Goal: Check status: Check status

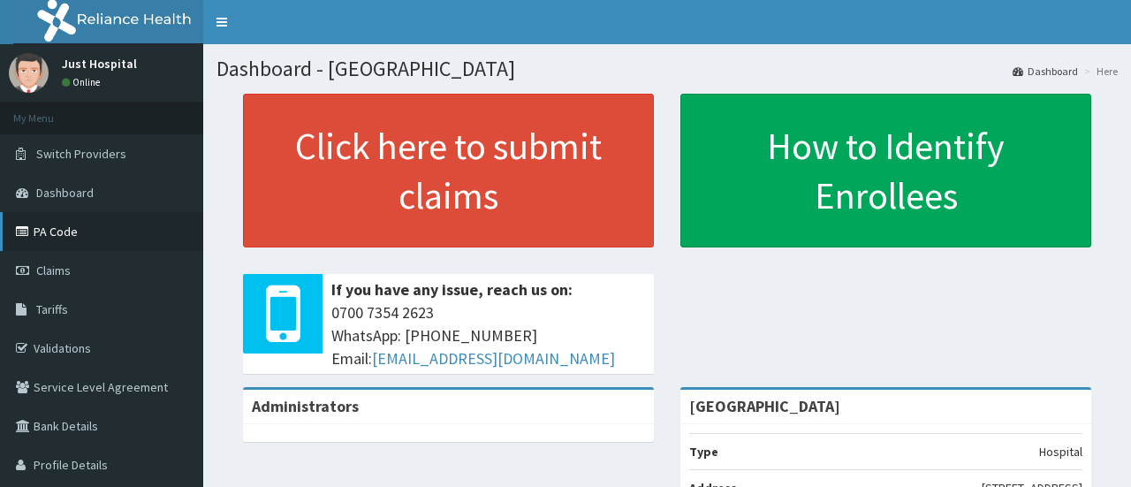
click at [73, 243] on link "PA Code" at bounding box center [101, 231] width 203 height 39
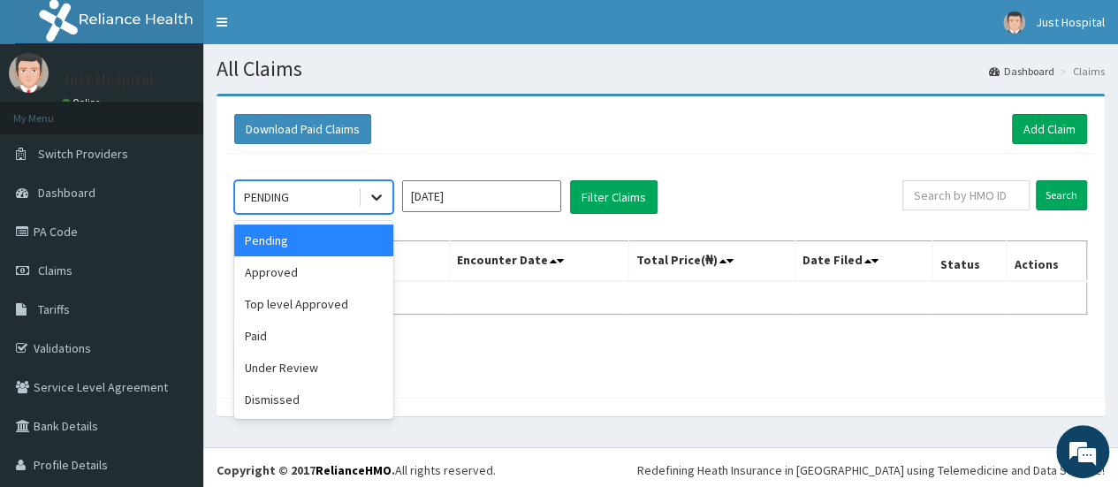
click at [389, 192] on div at bounding box center [376, 197] width 32 height 32
click at [307, 282] on div "Approved" at bounding box center [313, 272] width 159 height 32
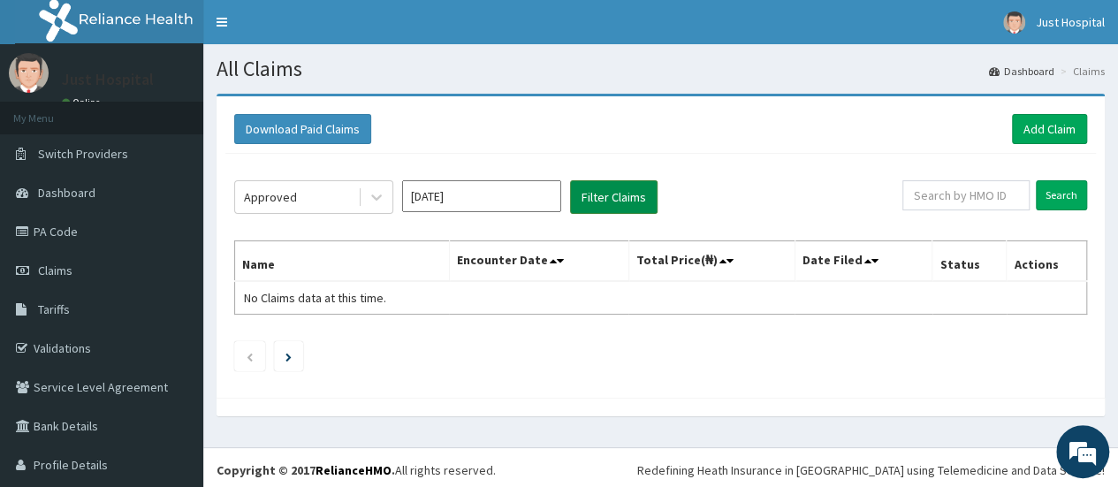
click at [621, 201] on button "Filter Claims" at bounding box center [613, 197] width 87 height 34
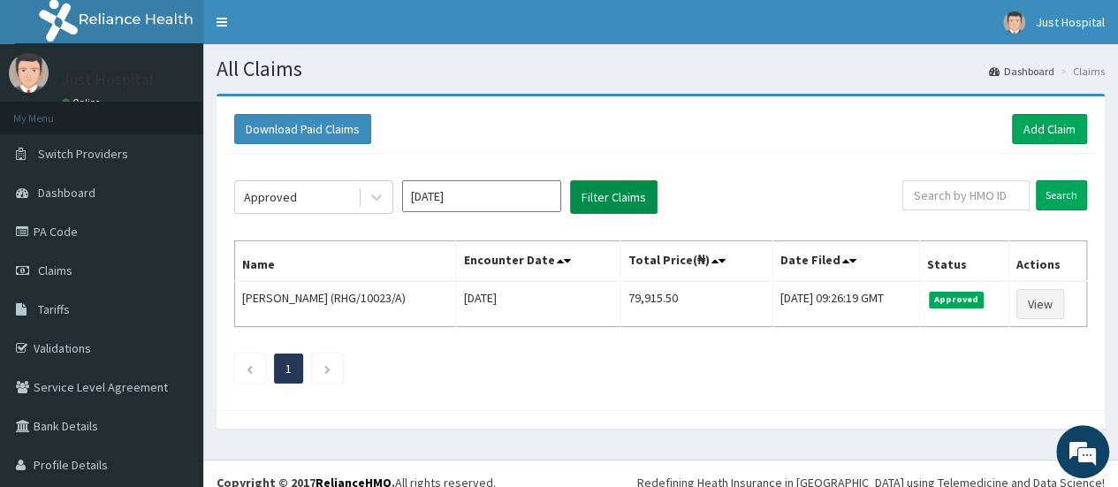
click at [621, 201] on button "Filter Claims" at bounding box center [613, 197] width 87 height 34
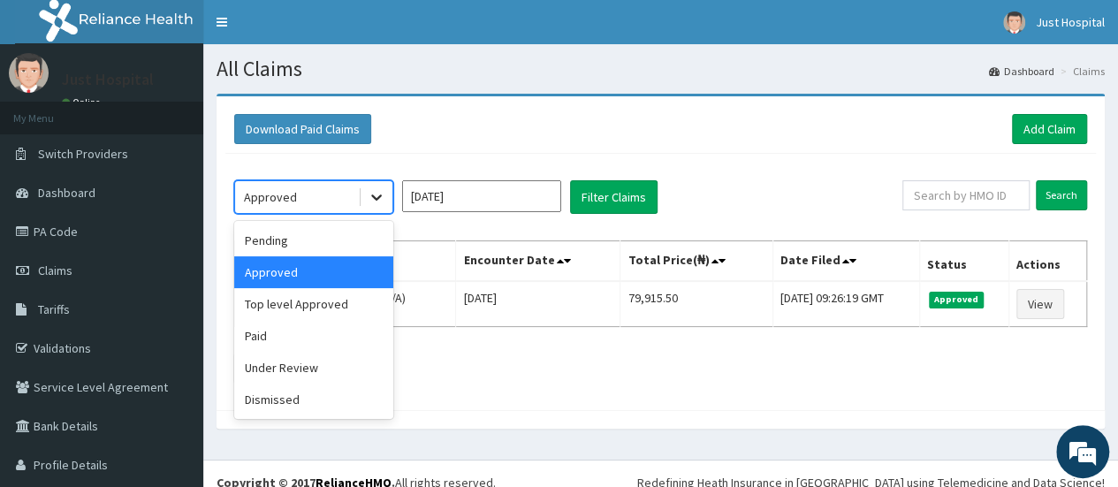
click at [380, 204] on icon at bounding box center [377, 197] width 18 height 18
click at [274, 367] on div "Under Review" at bounding box center [313, 368] width 159 height 32
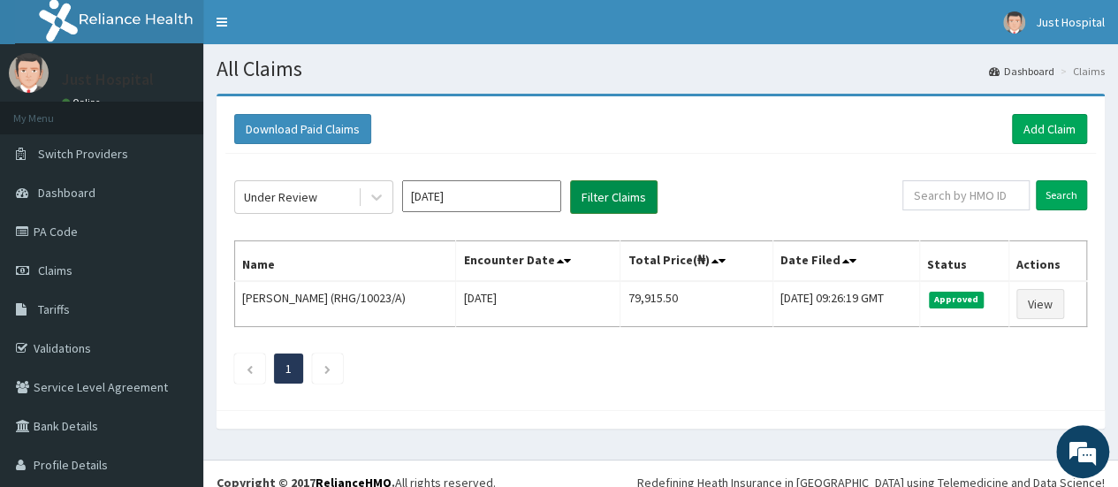
click at [603, 202] on button "Filter Claims" at bounding box center [613, 197] width 87 height 34
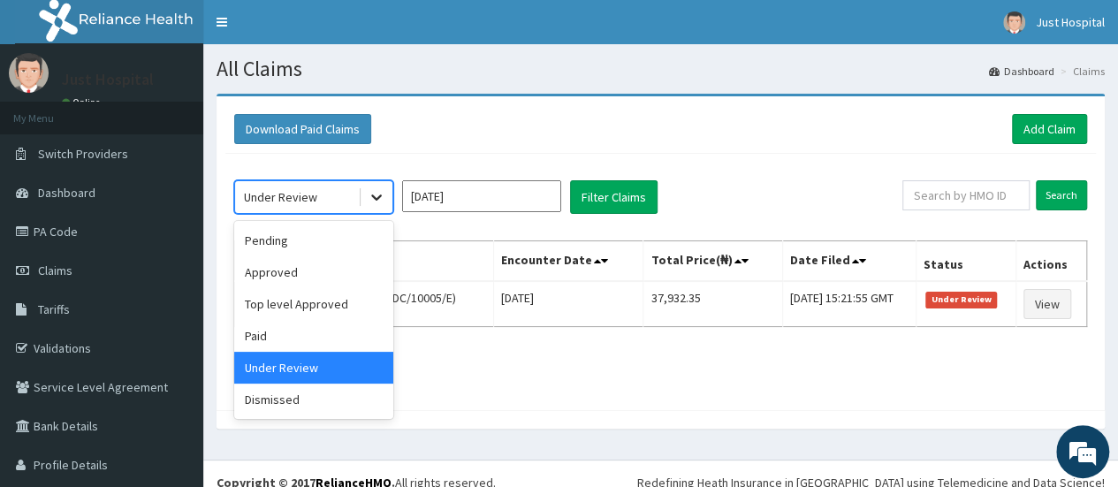
click at [375, 202] on icon at bounding box center [377, 197] width 18 height 18
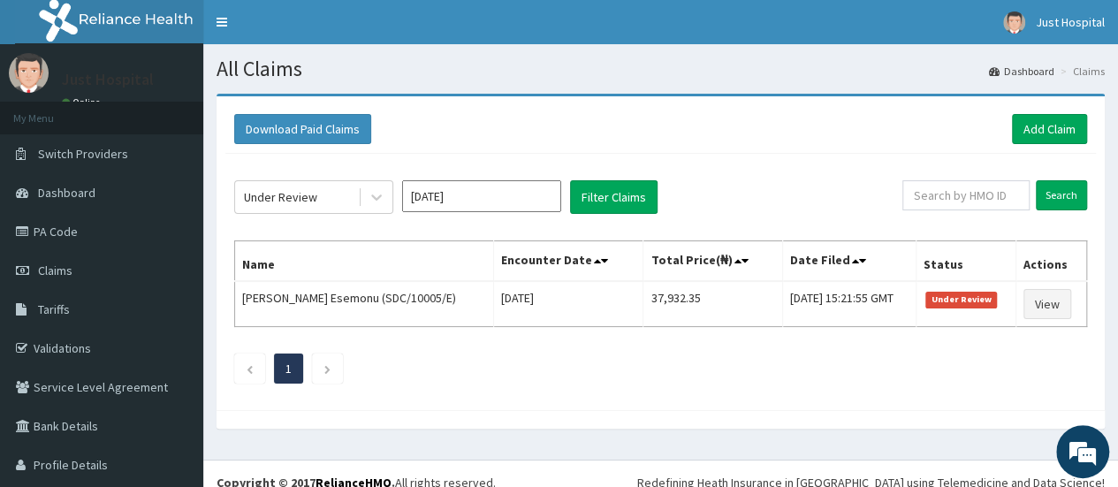
click at [482, 145] on div "Download Paid Claims Add Claim" at bounding box center [660, 129] width 870 height 49
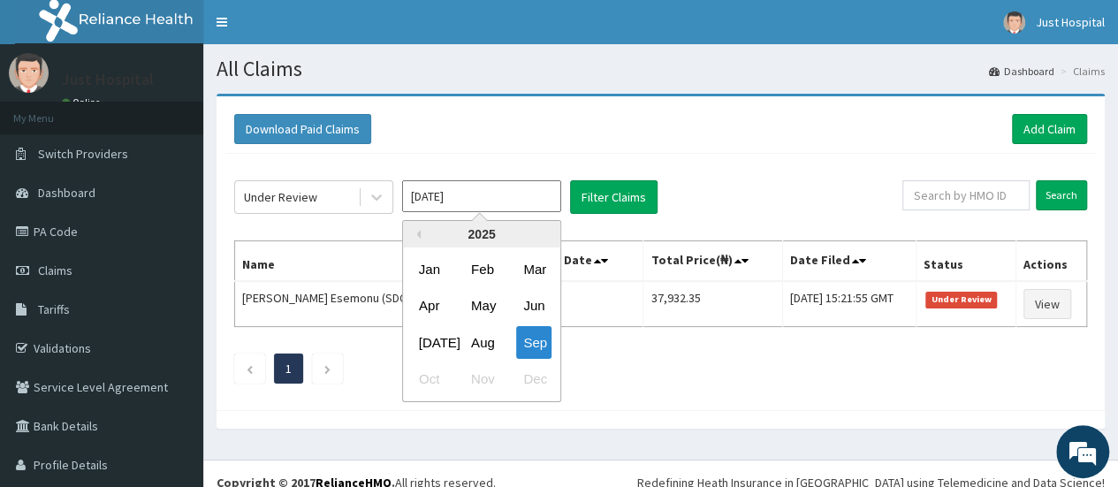
click at [551, 193] on input "Sep 2025" at bounding box center [481, 196] width 159 height 32
click at [474, 344] on div "Aug" at bounding box center [481, 342] width 35 height 33
type input "Aug 2025"
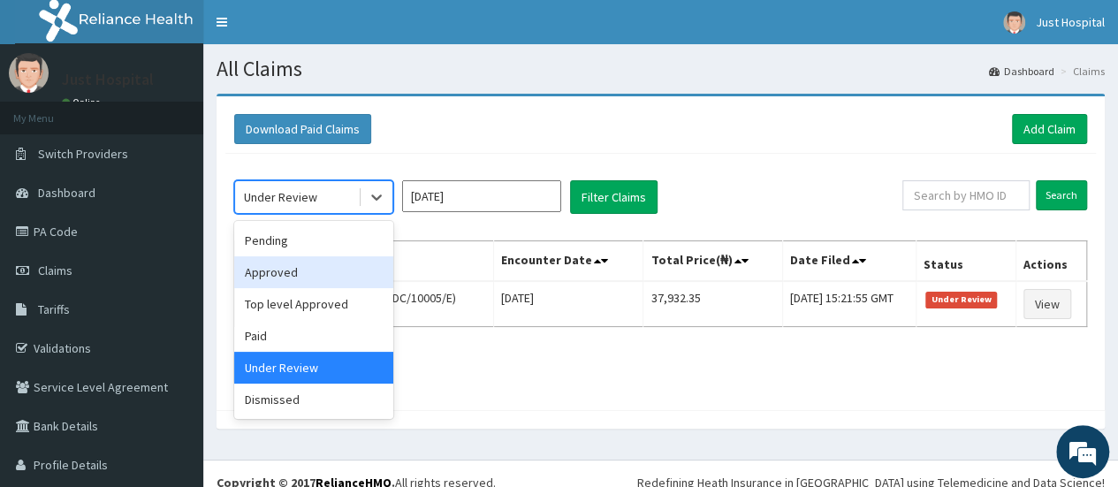
drag, startPoint x: 385, startPoint y: 202, endPoint x: 343, endPoint y: 266, distance: 76.5
click at [343, 214] on div "option Under Review, selected. option Approved focused, 2 of 6. 6 results avail…" at bounding box center [313, 197] width 159 height 34
click at [343, 266] on div "Approved" at bounding box center [313, 272] width 159 height 32
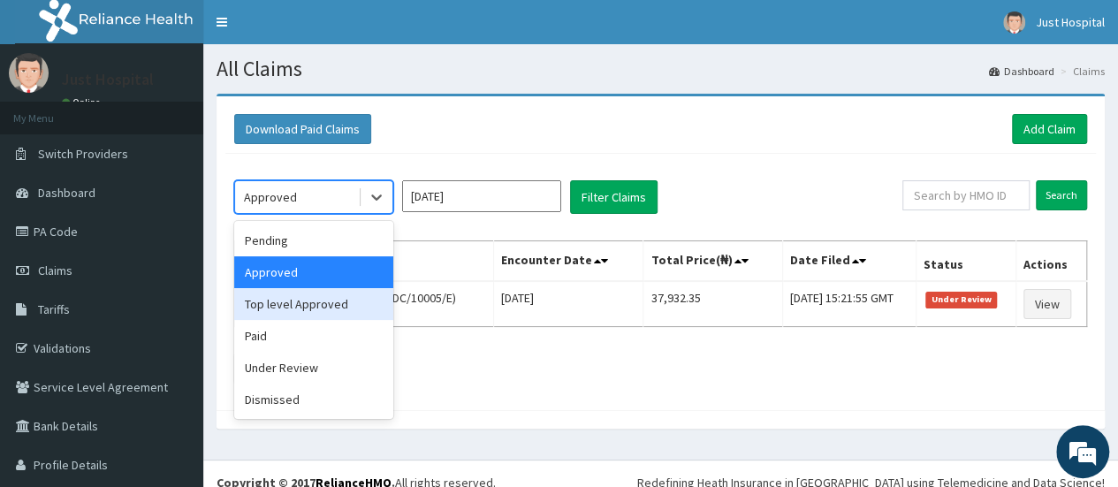
drag, startPoint x: 378, startPoint y: 201, endPoint x: 277, endPoint y: 319, distance: 155.4
click at [277, 214] on div "option Approved, selected. option Top level Approved focused, 3 of 6. 6 results…" at bounding box center [313, 197] width 159 height 34
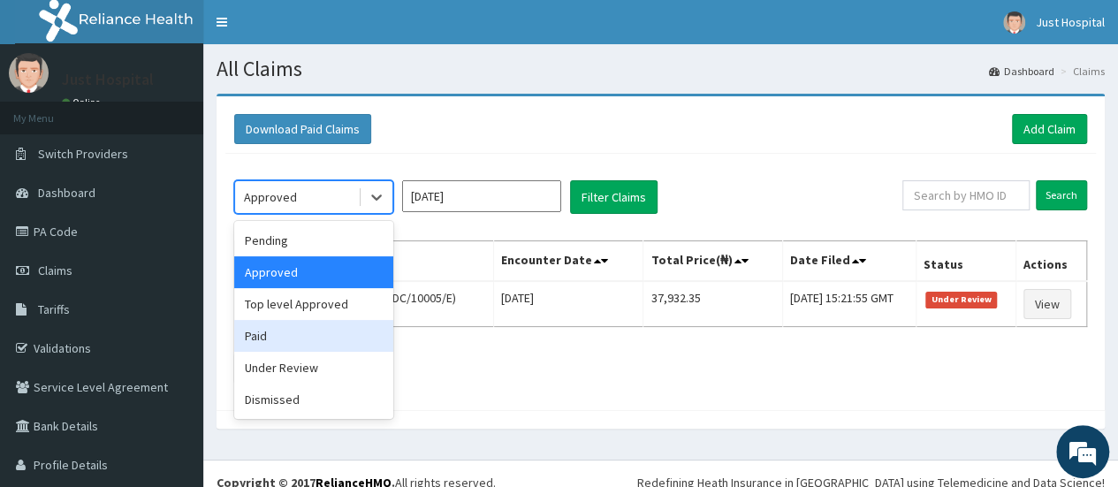
click at [277, 320] on div "Paid" at bounding box center [313, 336] width 159 height 32
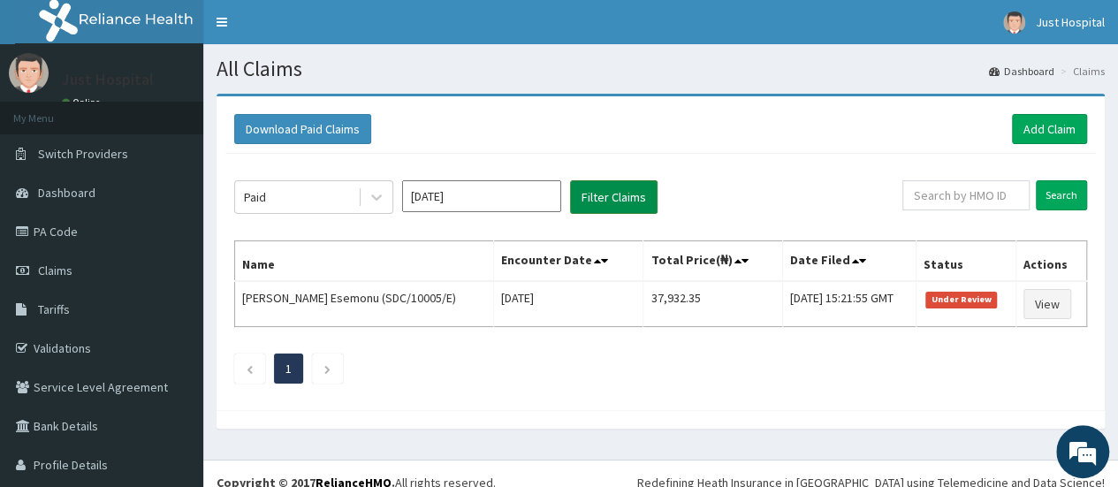
click at [578, 185] on button "Filter Claims" at bounding box center [613, 197] width 87 height 34
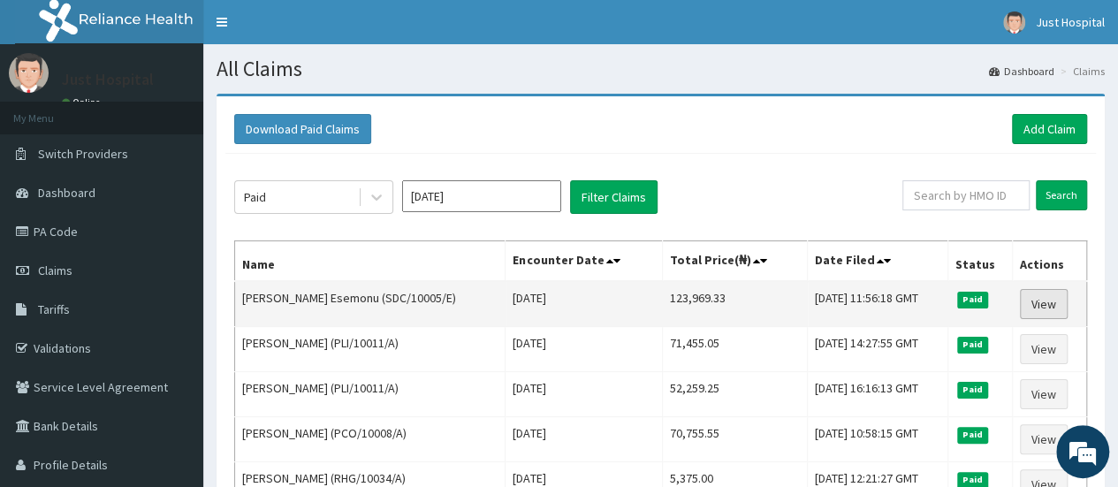
click at [1045, 304] on link "View" at bounding box center [1044, 304] width 48 height 30
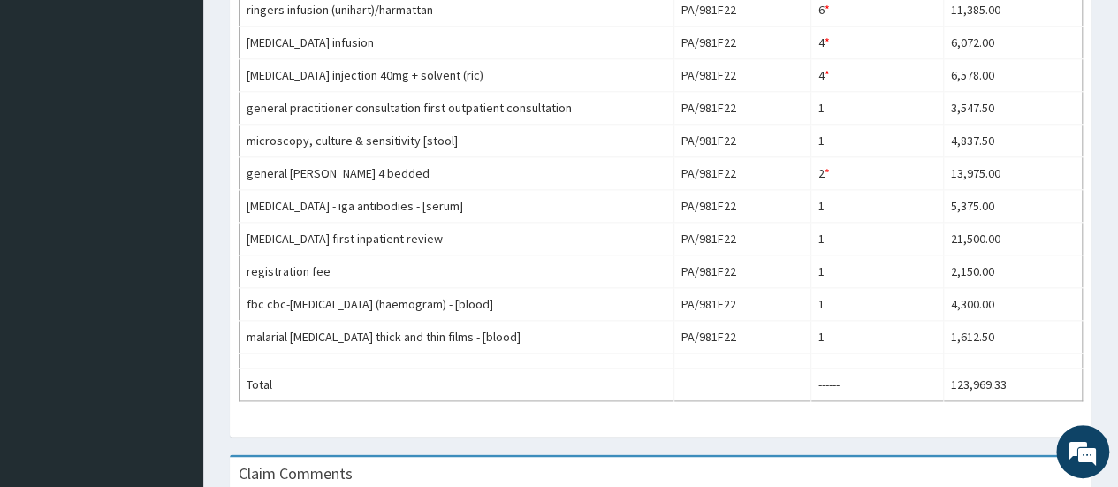
scroll to position [1005, 0]
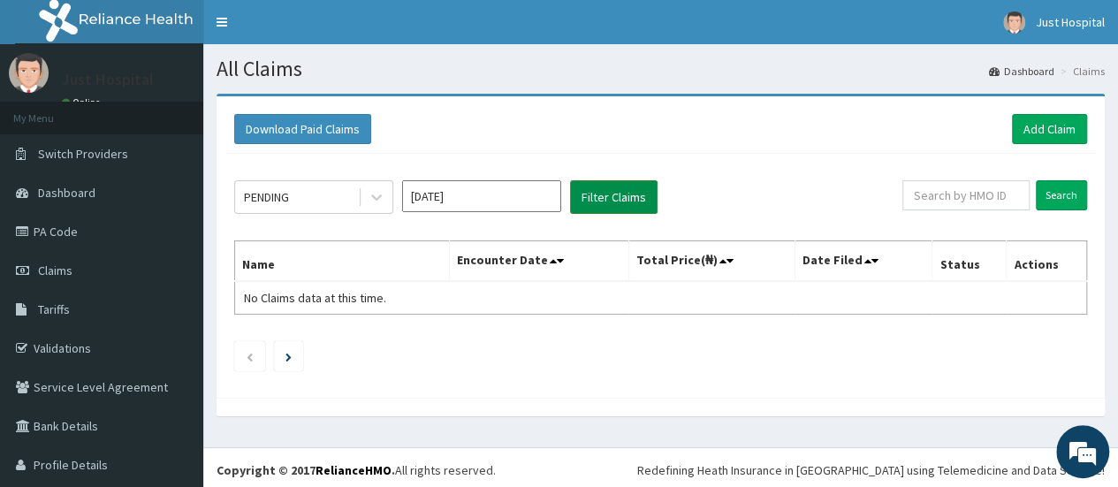
click at [597, 200] on button "Filter Claims" at bounding box center [613, 197] width 87 height 34
click at [385, 201] on div at bounding box center [376, 197] width 32 height 32
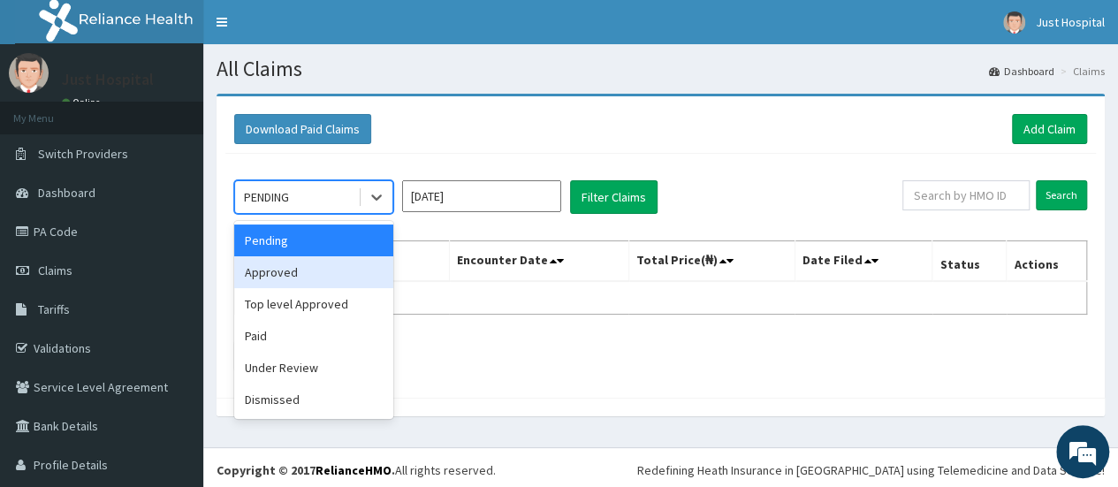
click at [288, 272] on div "Approved" at bounding box center [313, 272] width 159 height 32
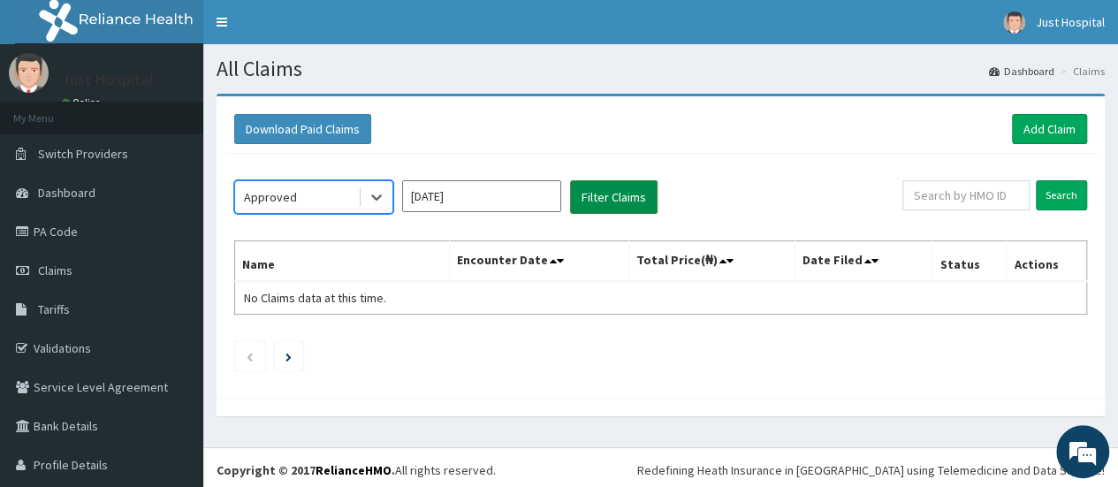
click at [618, 202] on button "Filter Claims" at bounding box center [613, 197] width 87 height 34
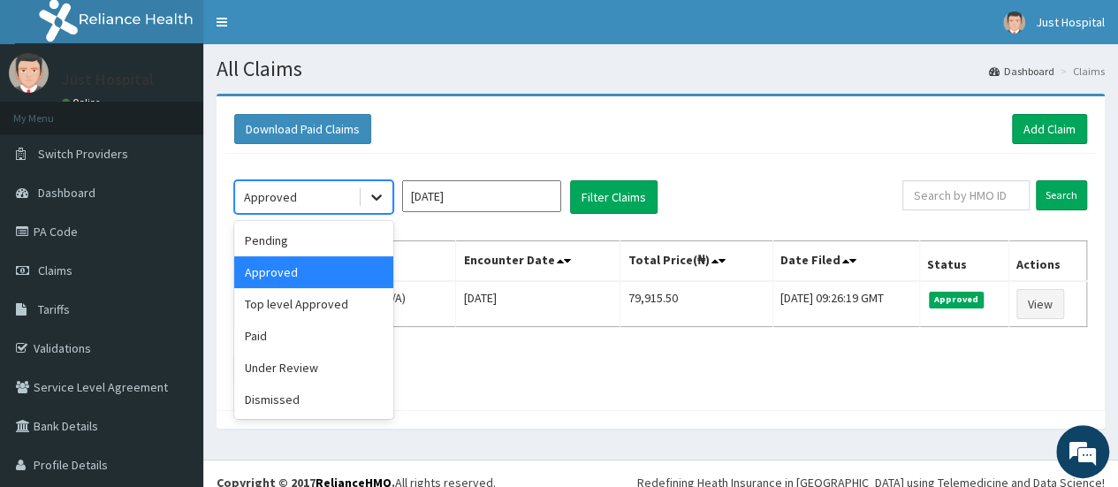
click at [383, 198] on icon at bounding box center [377, 197] width 18 height 18
click at [292, 326] on div "Paid" at bounding box center [313, 336] width 159 height 32
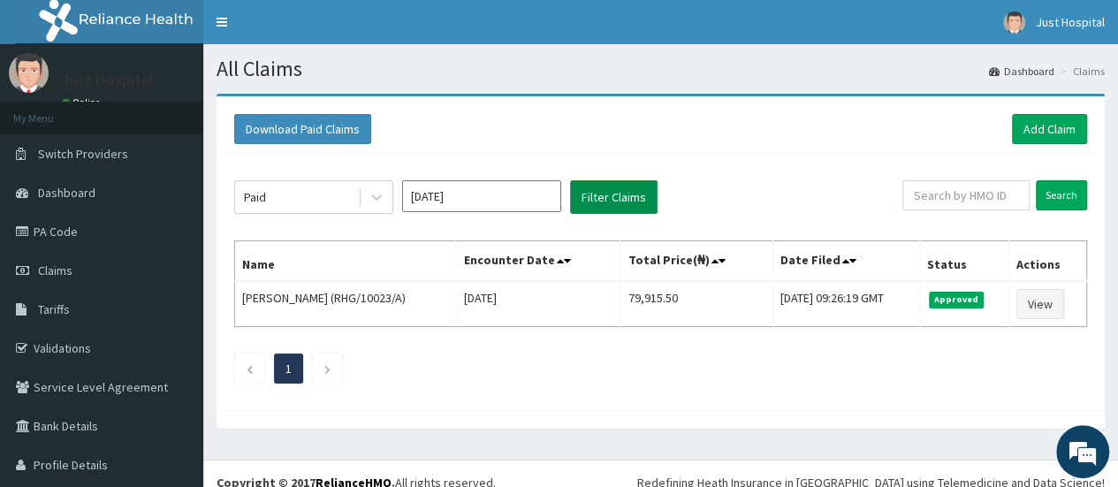
click at [599, 206] on button "Filter Claims" at bounding box center [613, 197] width 87 height 34
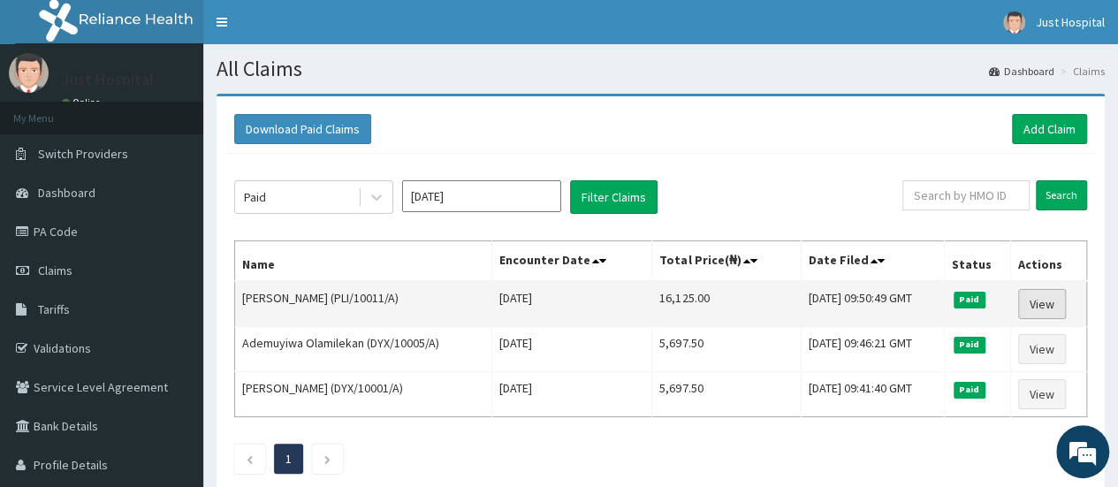
click at [1047, 312] on link "View" at bounding box center [1042, 304] width 48 height 30
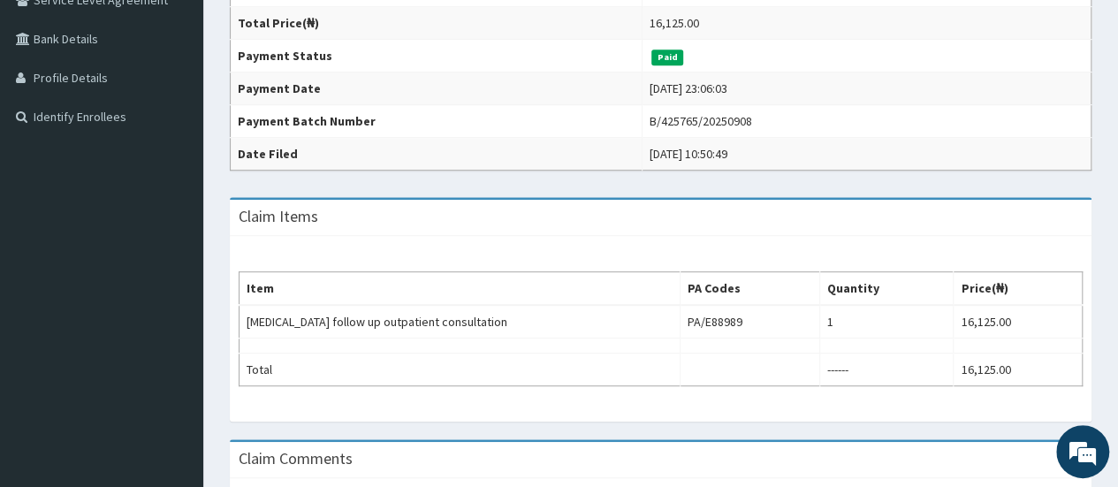
scroll to position [389, 0]
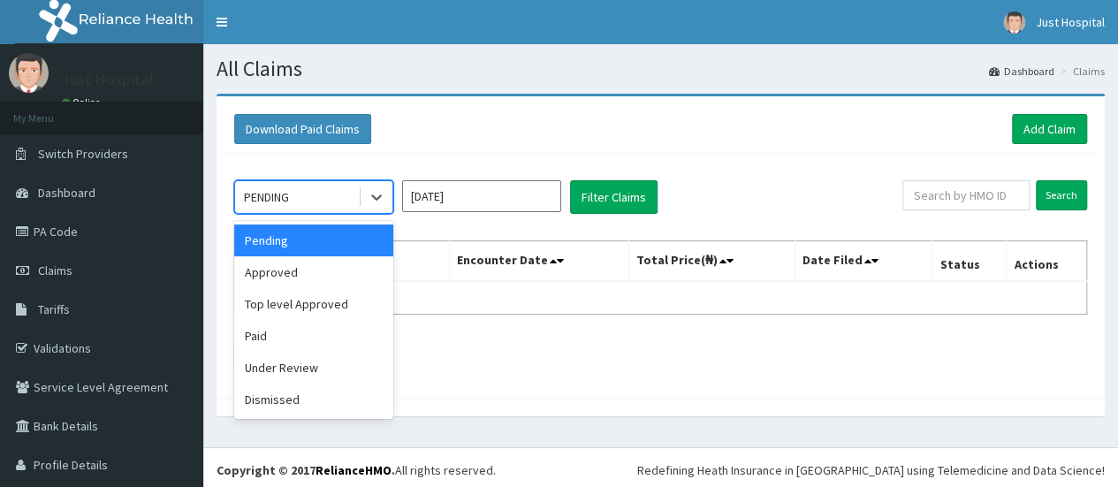
click at [377, 194] on icon at bounding box center [377, 197] width 18 height 18
click at [308, 324] on div "Paid" at bounding box center [313, 336] width 159 height 32
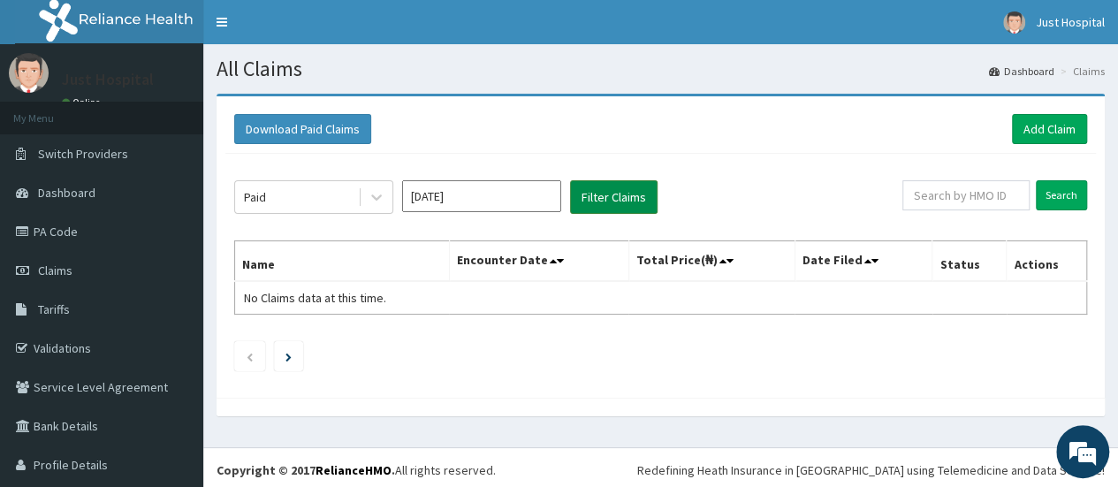
click at [618, 202] on button "Filter Claims" at bounding box center [613, 197] width 87 height 34
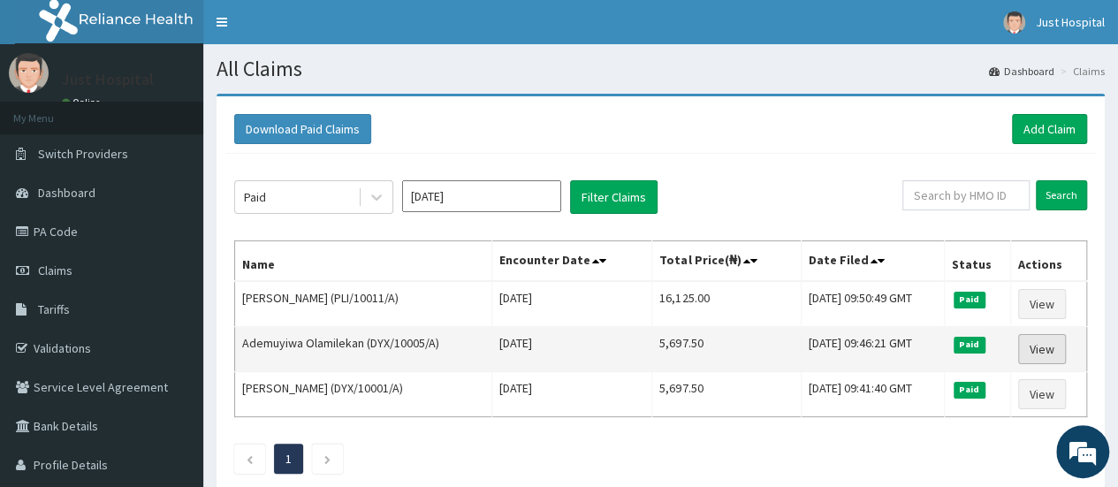
click at [1035, 344] on link "View" at bounding box center [1042, 349] width 48 height 30
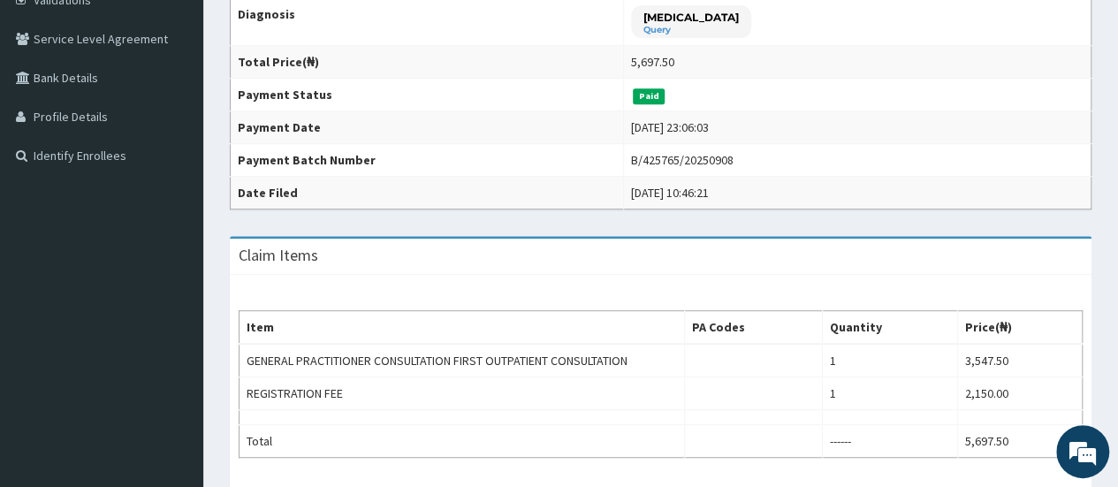
scroll to position [309, 0]
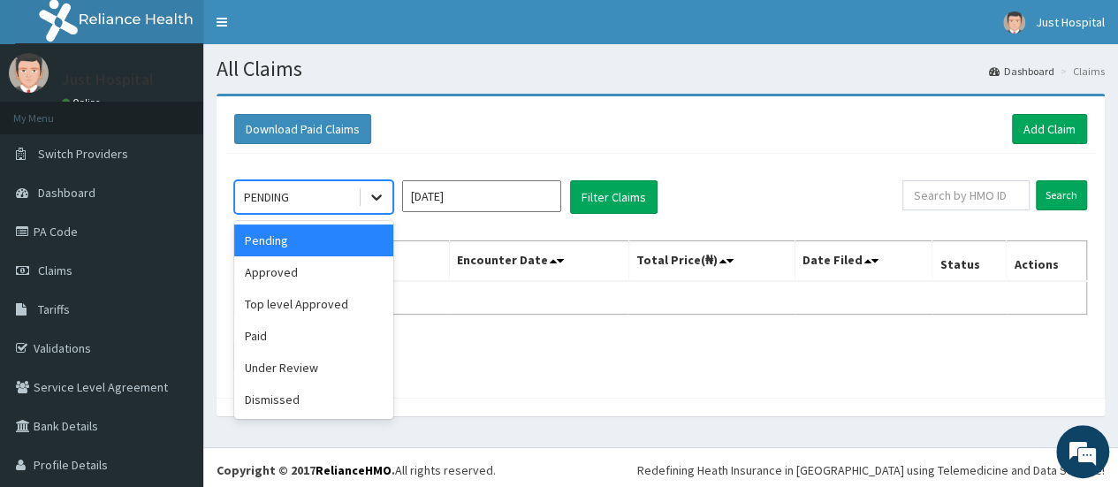
click at [380, 193] on icon at bounding box center [377, 197] width 18 height 18
click at [283, 332] on div "Paid" at bounding box center [313, 336] width 159 height 32
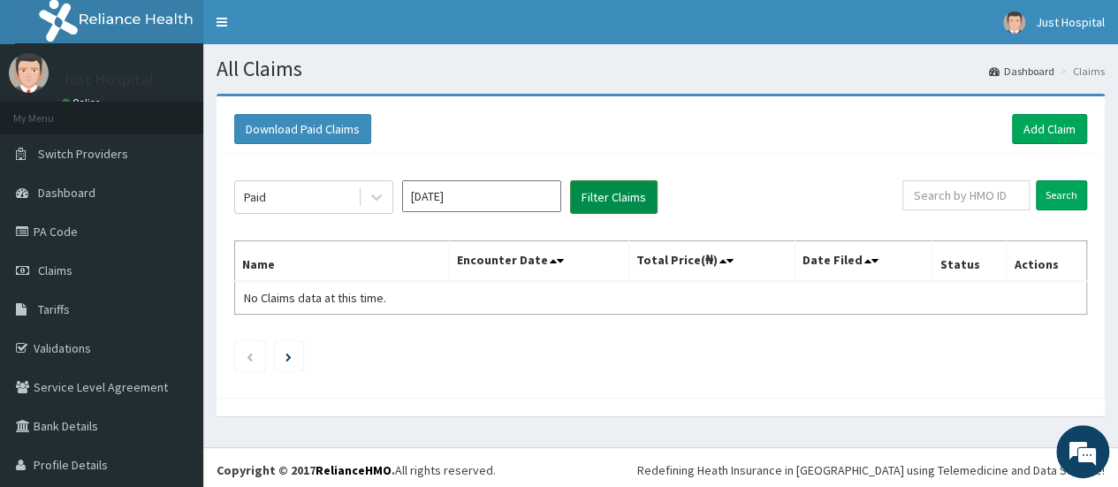
click at [608, 208] on button "Filter Claims" at bounding box center [613, 197] width 87 height 34
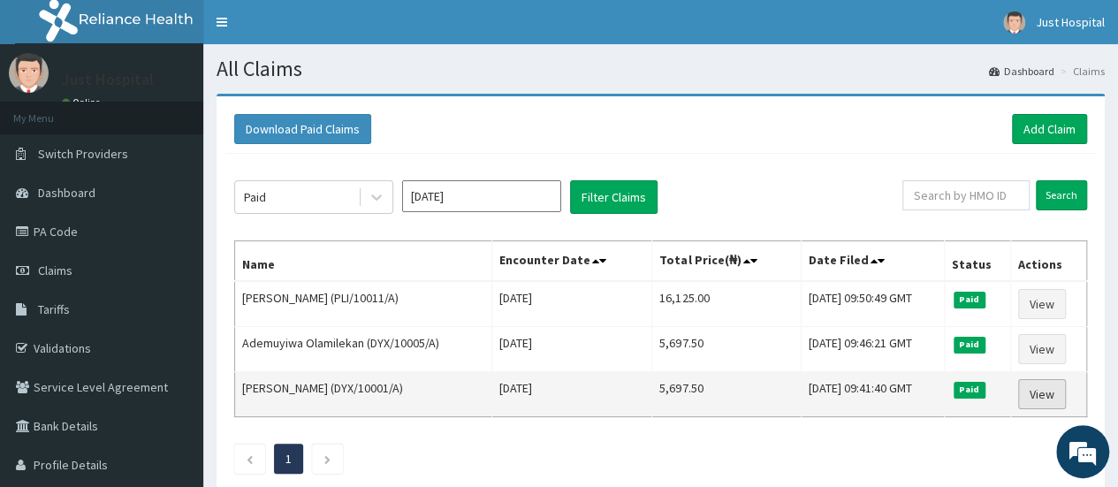
click at [1049, 386] on link "View" at bounding box center [1042, 394] width 48 height 30
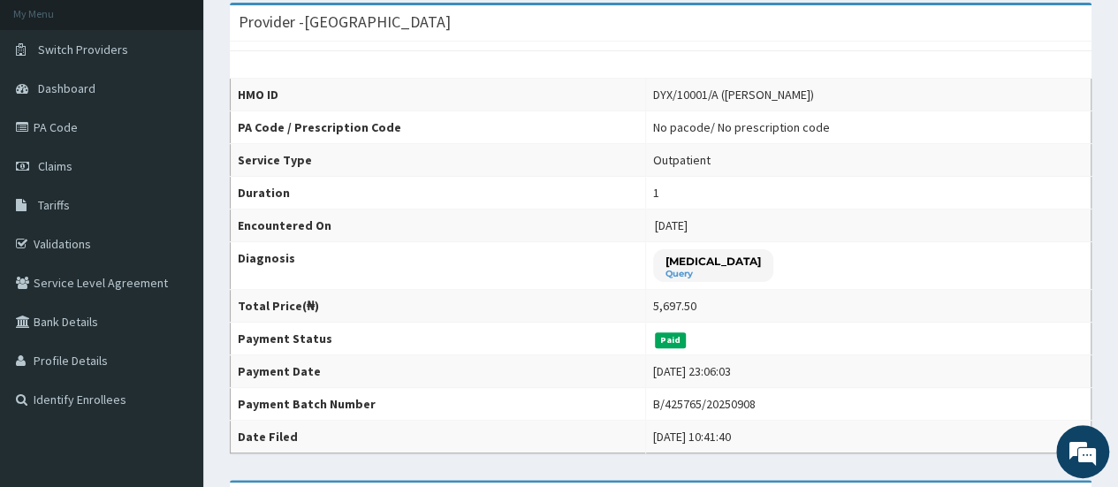
scroll to position [106, 0]
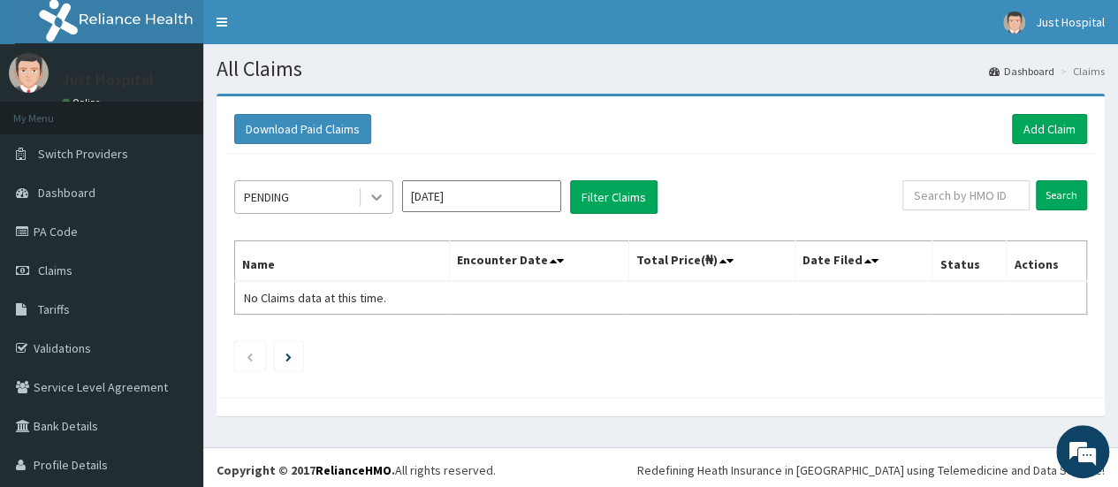
click at [381, 199] on icon at bounding box center [377, 197] width 18 height 18
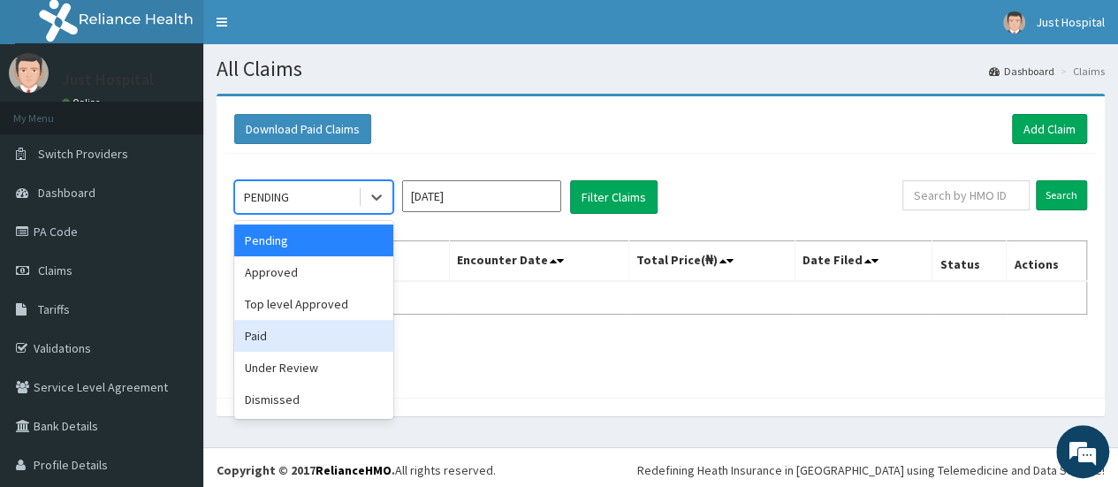
click at [317, 344] on div "Paid" at bounding box center [313, 336] width 159 height 32
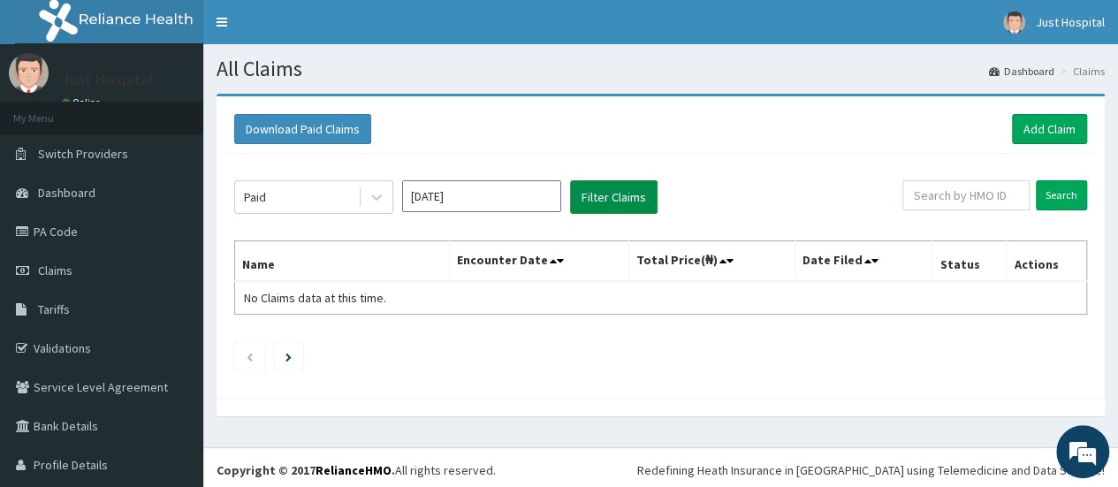
click at [632, 208] on button "Filter Claims" at bounding box center [613, 197] width 87 height 34
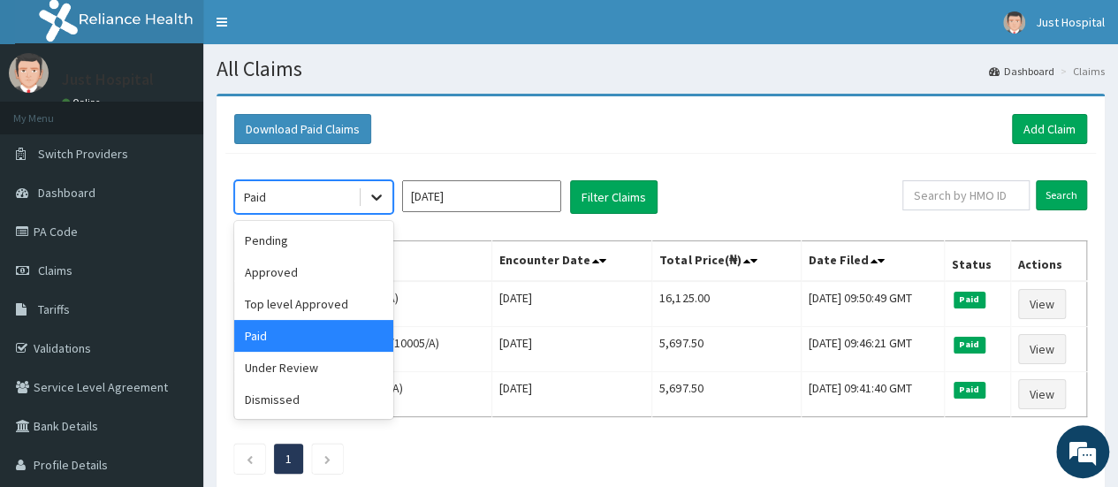
click at [381, 199] on icon at bounding box center [377, 197] width 18 height 18
click at [300, 266] on div "Approved" at bounding box center [313, 272] width 159 height 32
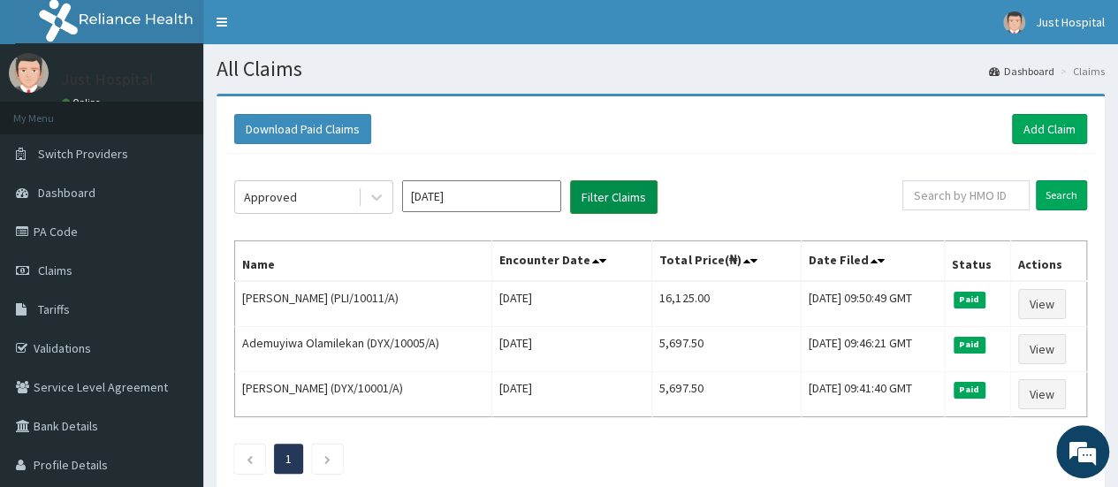
click at [630, 208] on button "Filter Claims" at bounding box center [613, 197] width 87 height 34
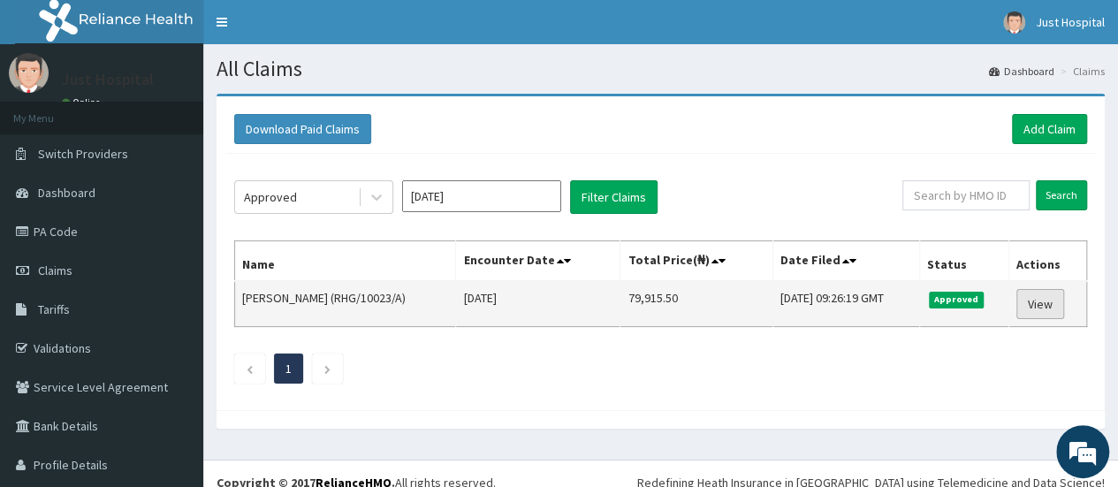
click at [1016, 309] on link "View" at bounding box center [1040, 304] width 48 height 30
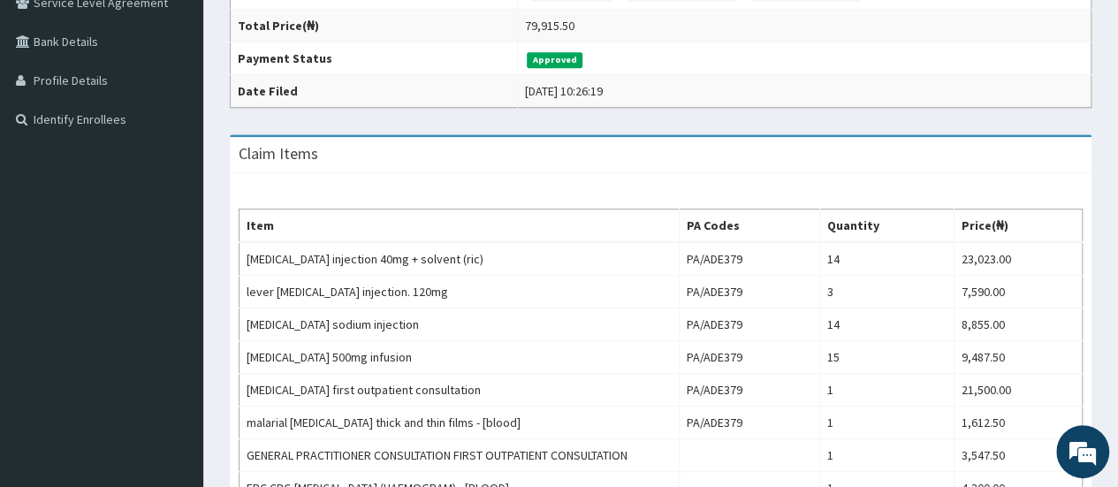
scroll to position [419, 0]
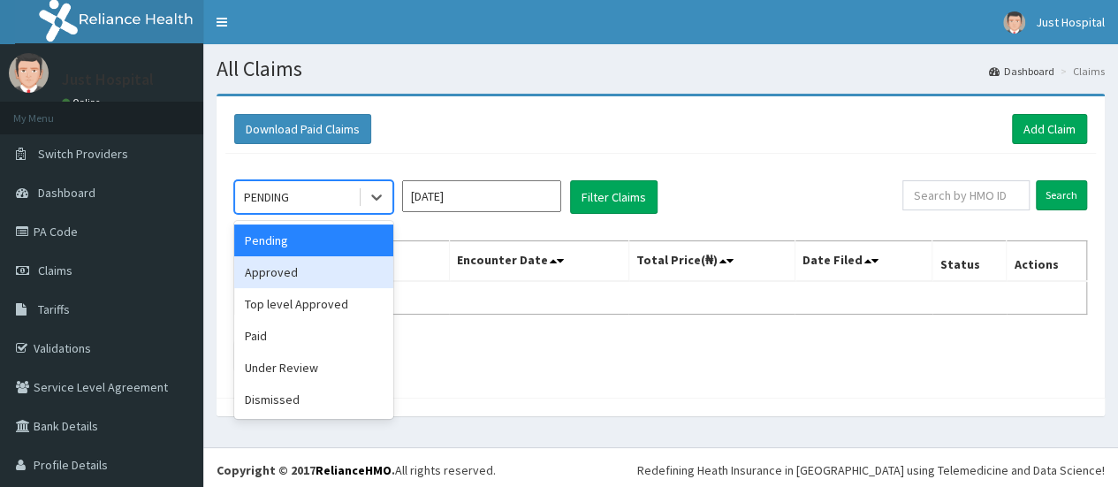
click at [324, 269] on div "Approved" at bounding box center [313, 272] width 159 height 32
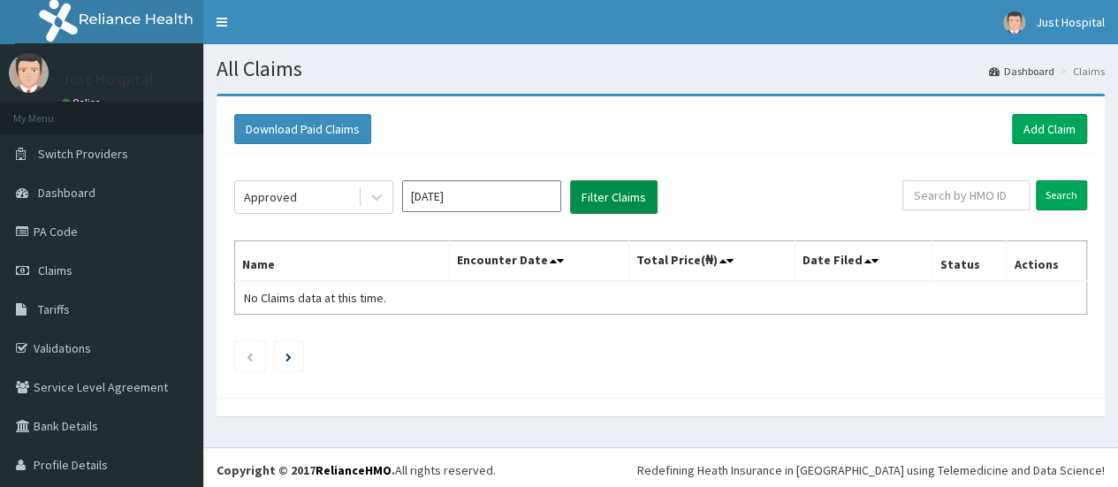
click at [597, 211] on button "Filter Claims" at bounding box center [613, 197] width 87 height 34
click at [603, 205] on button "Filter Claims" at bounding box center [613, 197] width 87 height 34
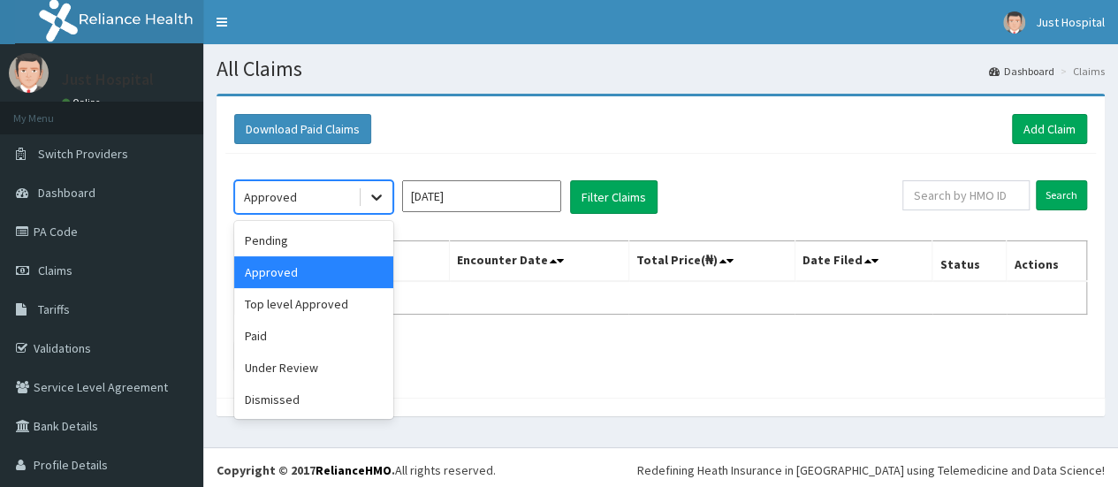
click at [383, 191] on icon at bounding box center [377, 197] width 18 height 18
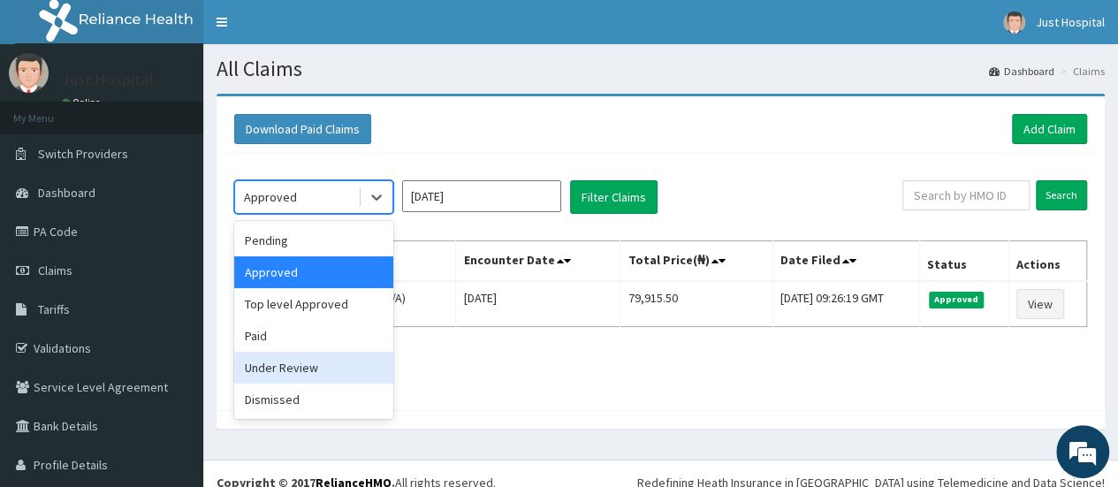
click at [311, 361] on div "Under Review" at bounding box center [313, 368] width 159 height 32
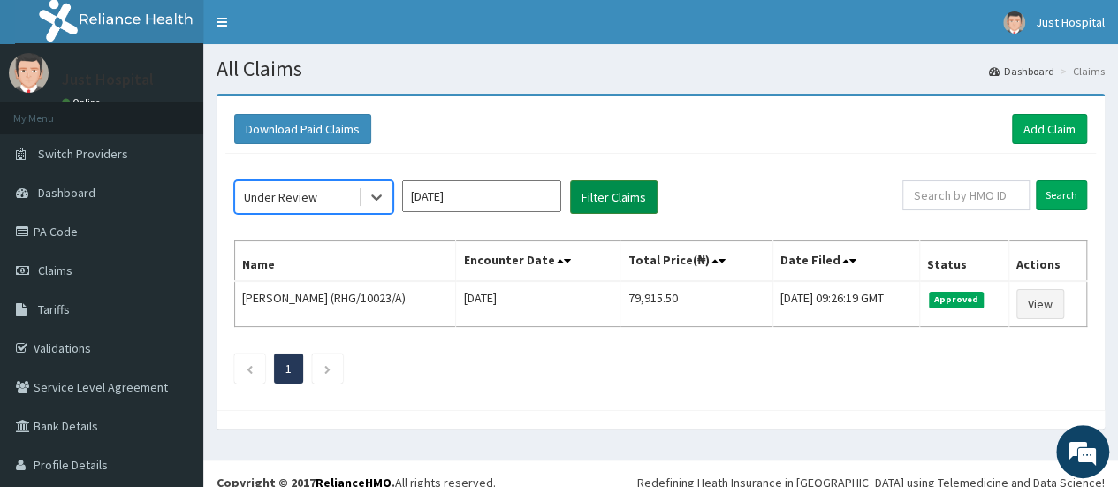
click at [614, 204] on button "Filter Claims" at bounding box center [613, 197] width 87 height 34
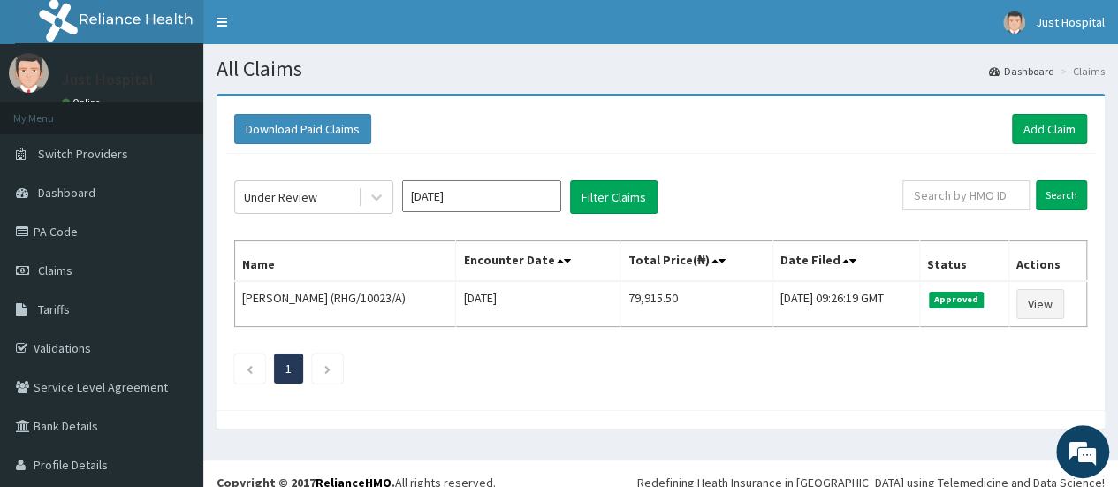
click at [585, 214] on div "Under Review Sep 2025 Filter Claims Search Name Encounter Date Total Price(₦) D…" at bounding box center [660, 277] width 870 height 247
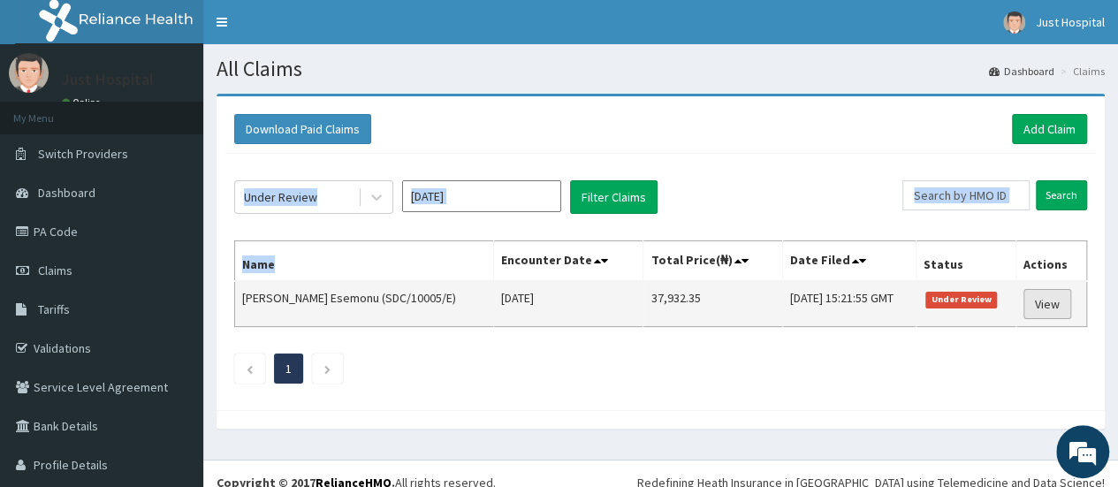
click at [1048, 301] on link "View" at bounding box center [1047, 304] width 48 height 30
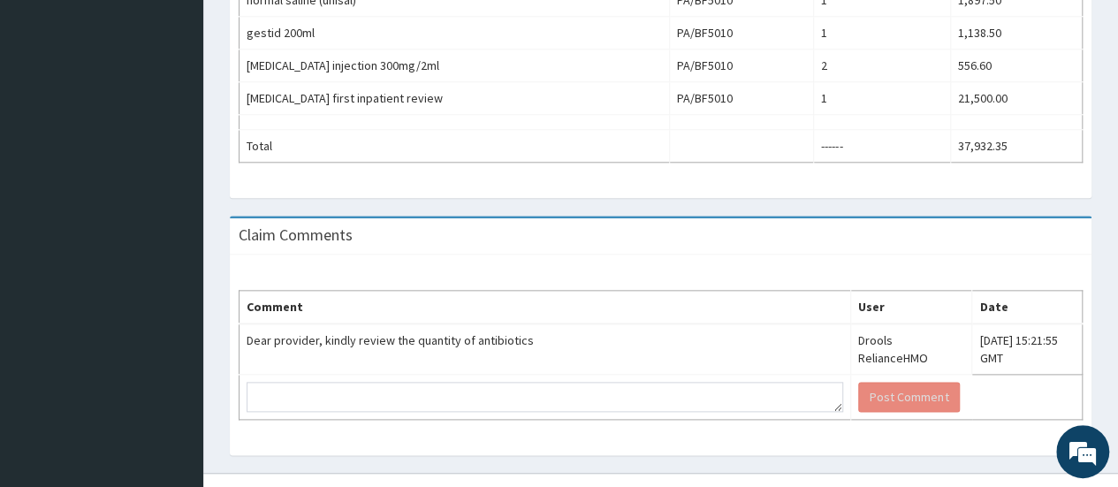
scroll to position [926, 0]
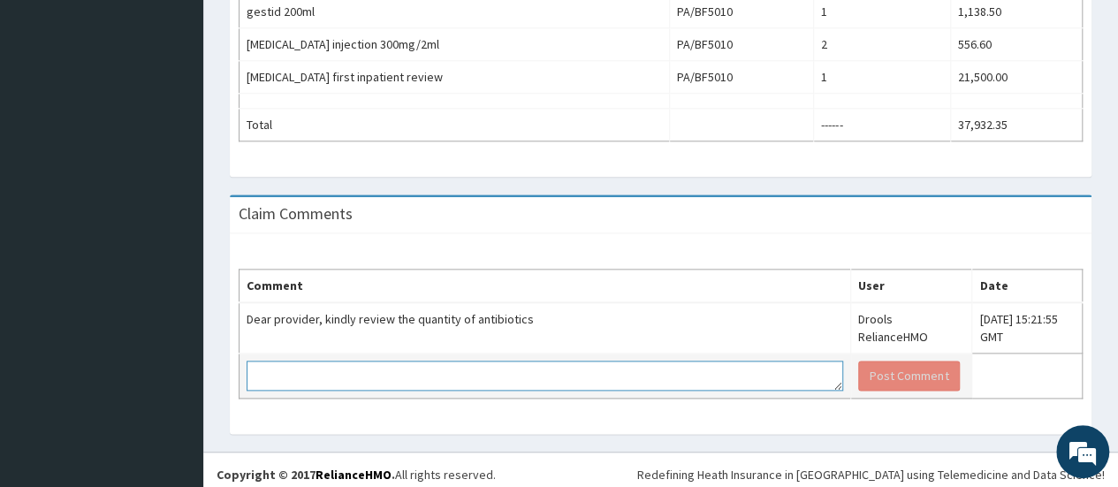
click at [635, 367] on textarea at bounding box center [545, 375] width 596 height 30
type textarea "THESE ARE ALL THE PRESCRIPTIONS BY THE DOCTOR"
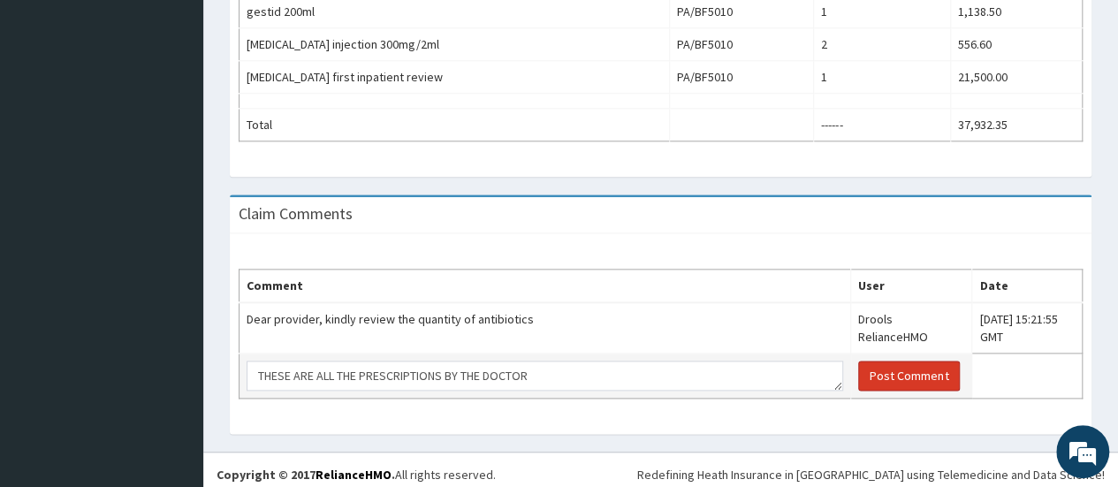
click at [858, 368] on button "Post Comment" at bounding box center [909, 375] width 102 height 30
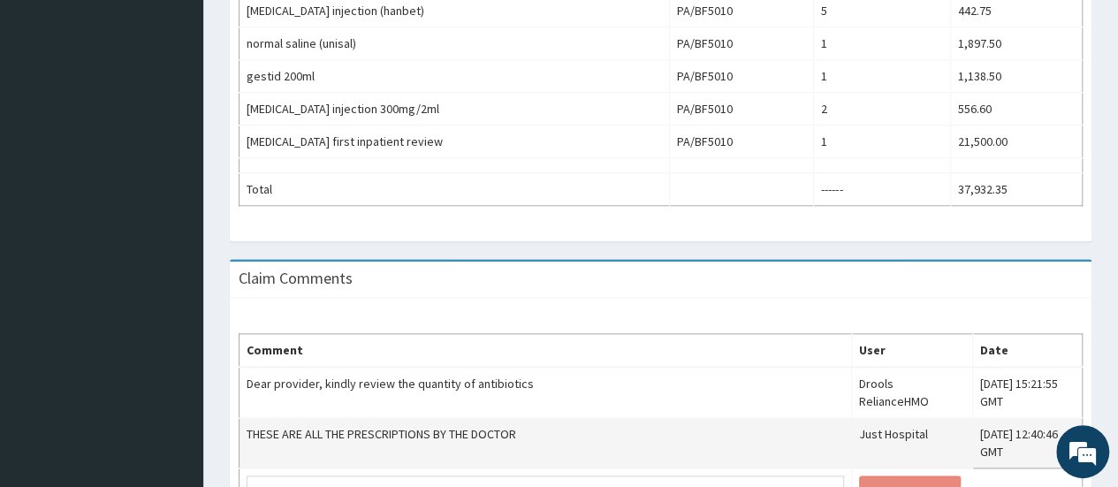
scroll to position [876, 0]
